Goal: Transaction & Acquisition: Book appointment/travel/reservation

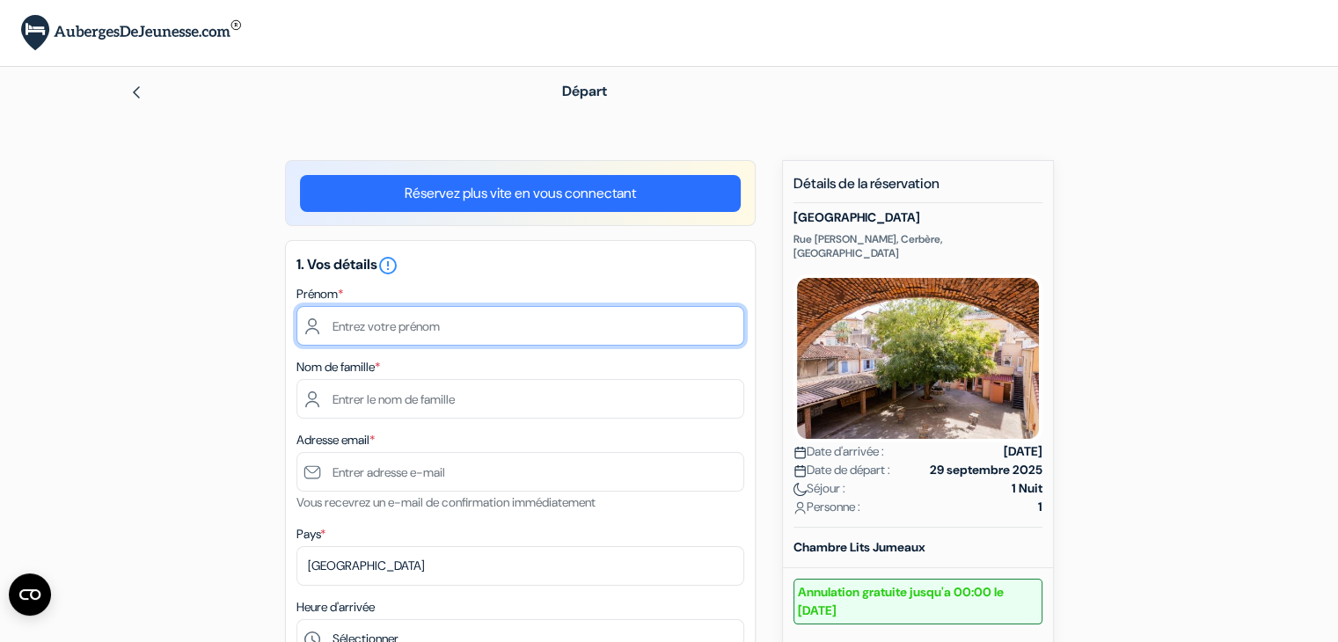
click at [627, 329] on input "text" at bounding box center [521, 326] width 448 height 40
type input "mado"
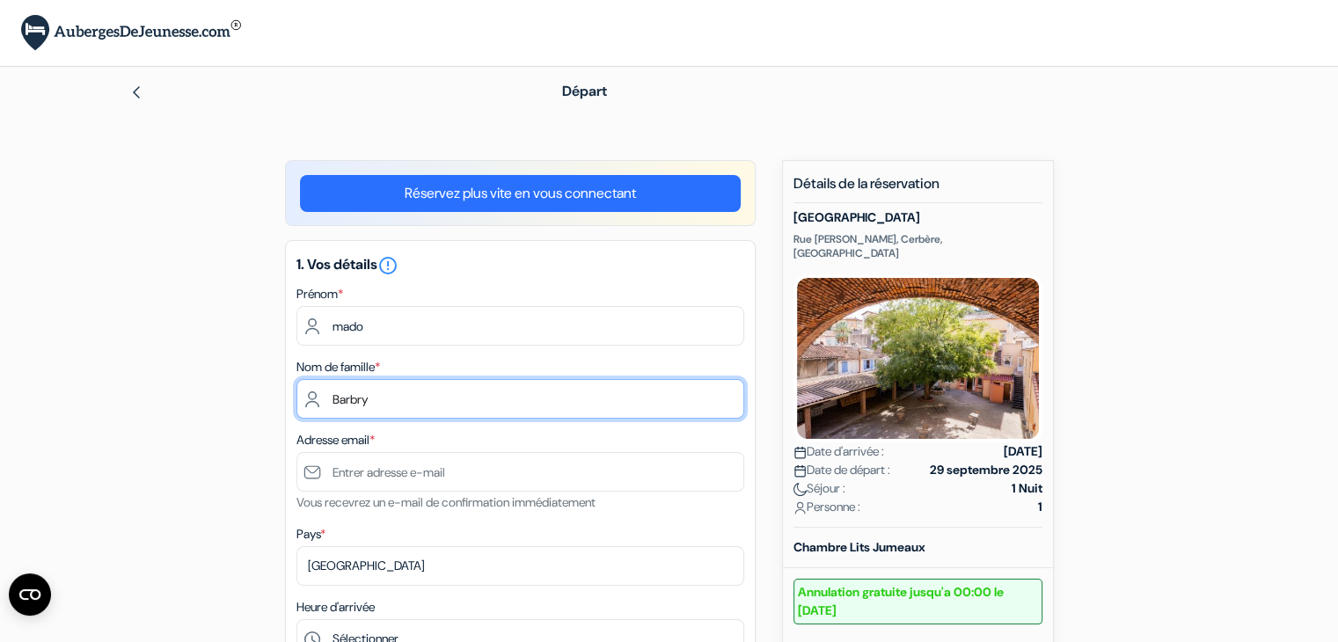
type input "Barbry"
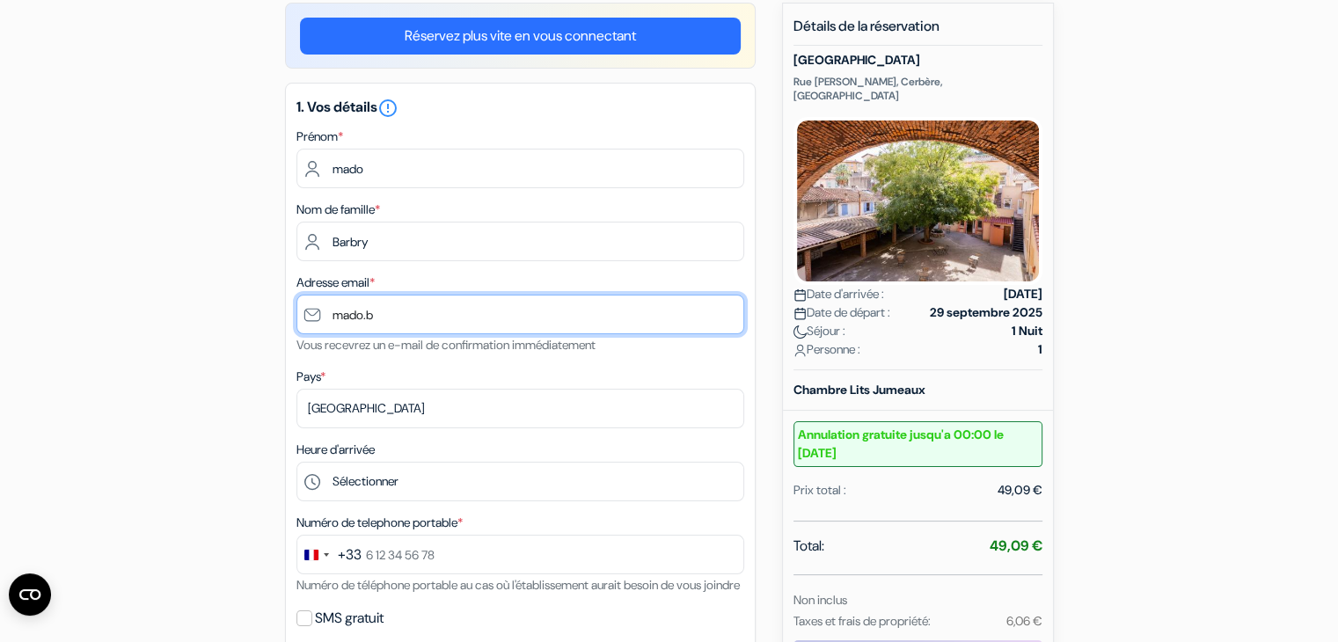
scroll to position [158, 0]
type input "m"
type input "[EMAIL_ADDRESS][DOMAIN_NAME]"
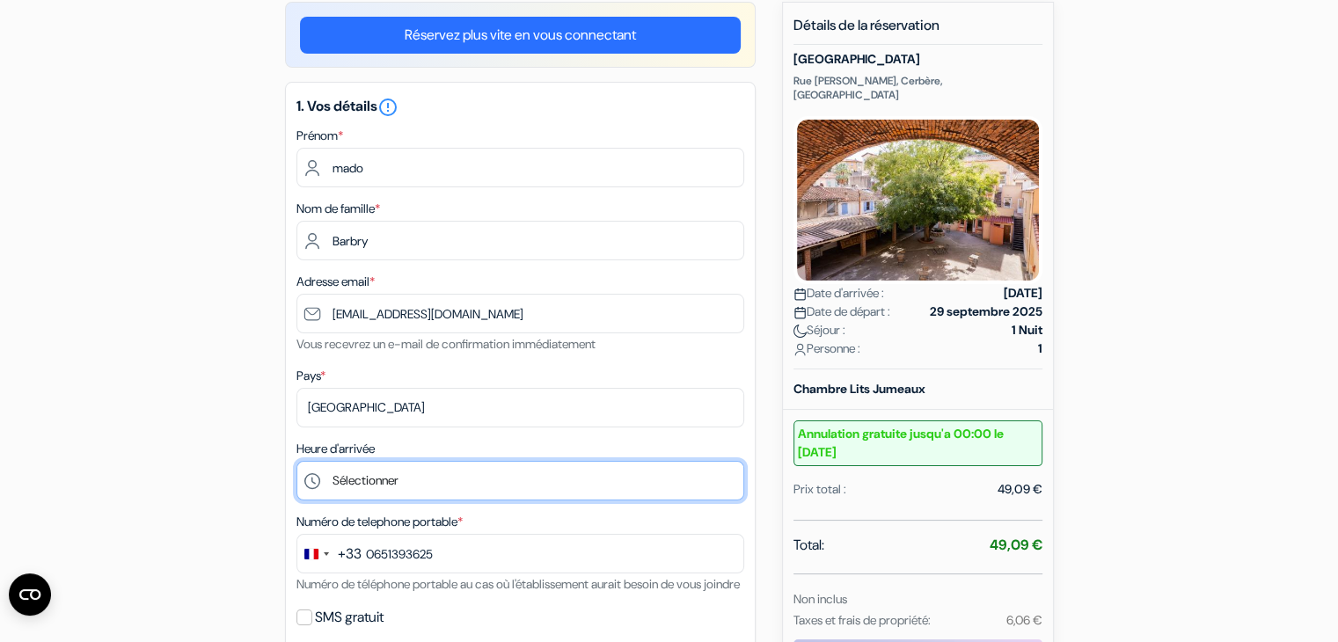
click at [424, 476] on select "Sélectionner 13:00 14:00 15:00 16:00 17:00 18:00 19:00 20:00 21:00 22:00 23:00" at bounding box center [521, 481] width 448 height 40
click at [361, 480] on select "Sélectionner 13:00 14:00 15:00 16:00 17:00 18:00 19:00 20:00 21:00 22:00 23:00" at bounding box center [521, 481] width 448 height 40
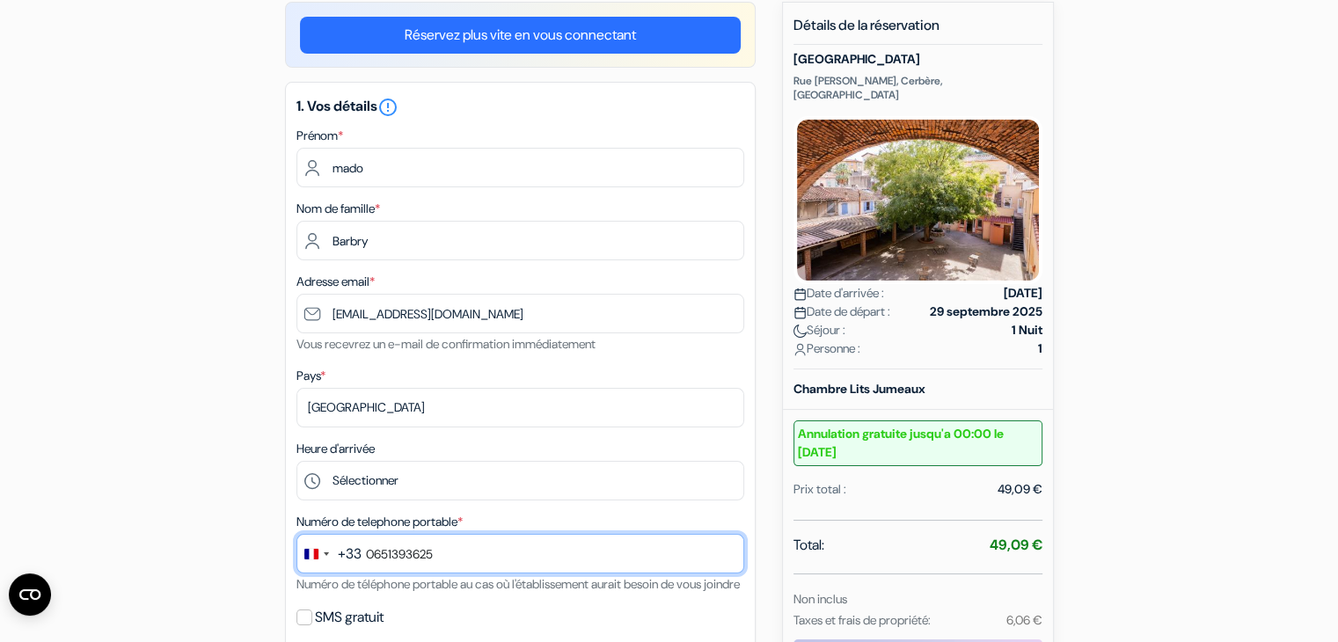
click at [441, 558] on input "0651393625" at bounding box center [521, 554] width 448 height 40
type input "0695346032"
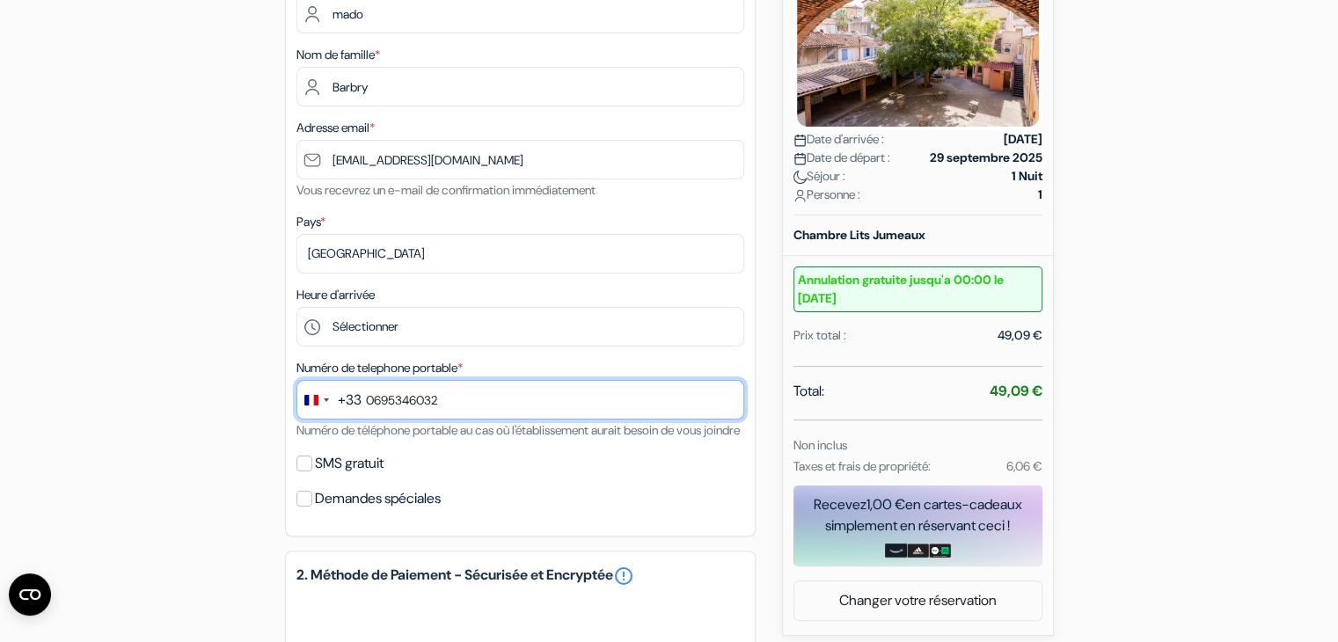
scroll to position [315, 0]
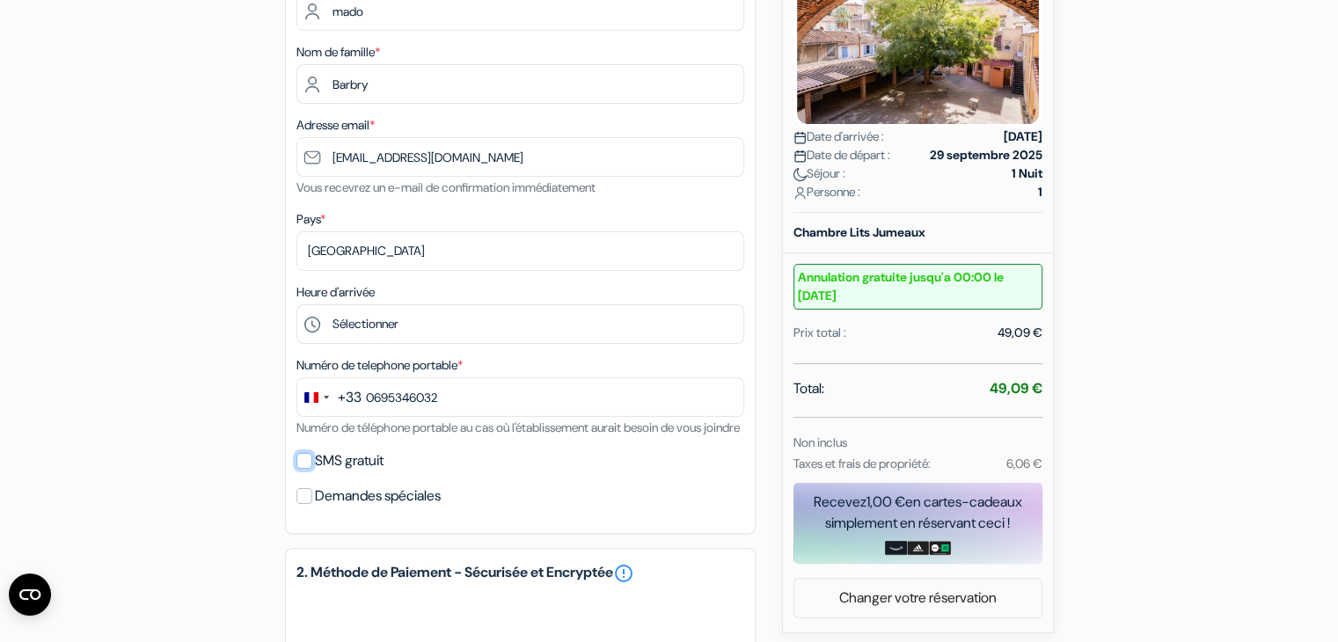
click at [299, 469] on input "SMS gratuit" at bounding box center [305, 461] width 16 height 16
checkbox input "true"
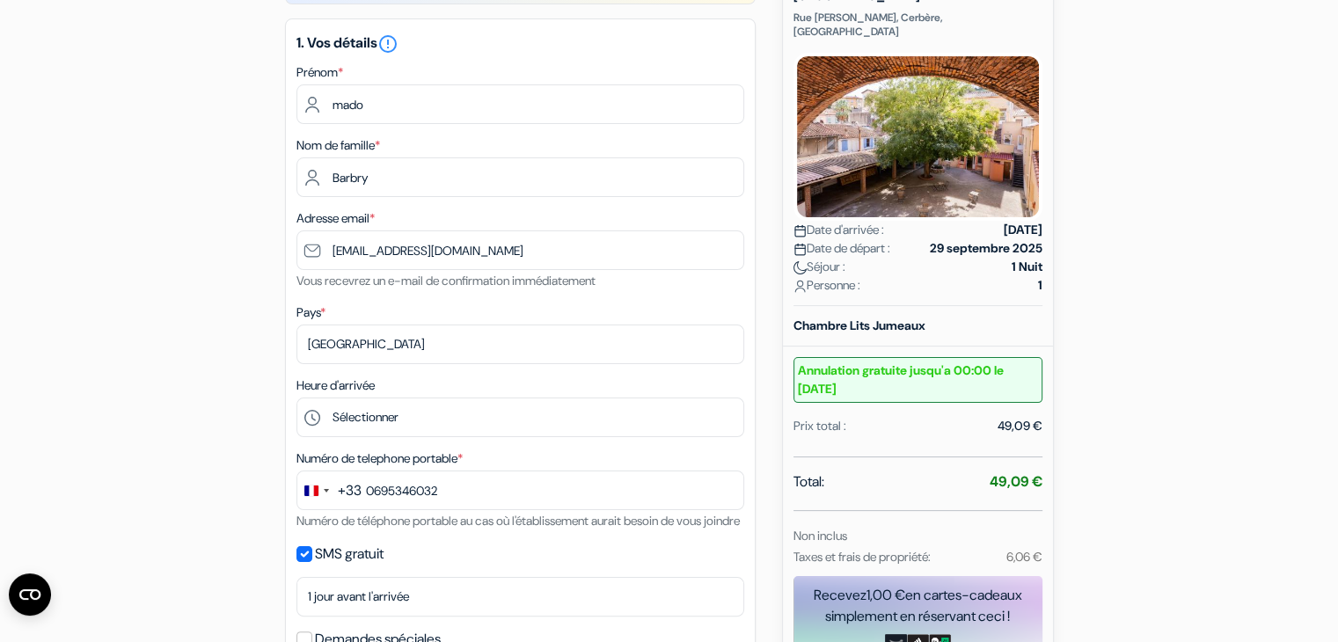
scroll to position [0, 0]
